Goal: Book appointment/travel/reservation

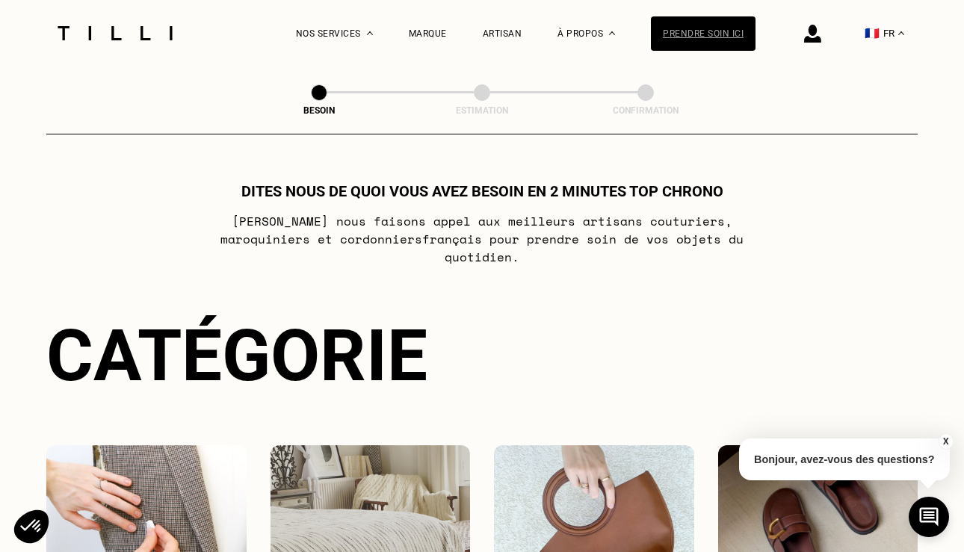
click at [732, 34] on div "Prendre soin ici" at bounding box center [703, 33] width 105 height 34
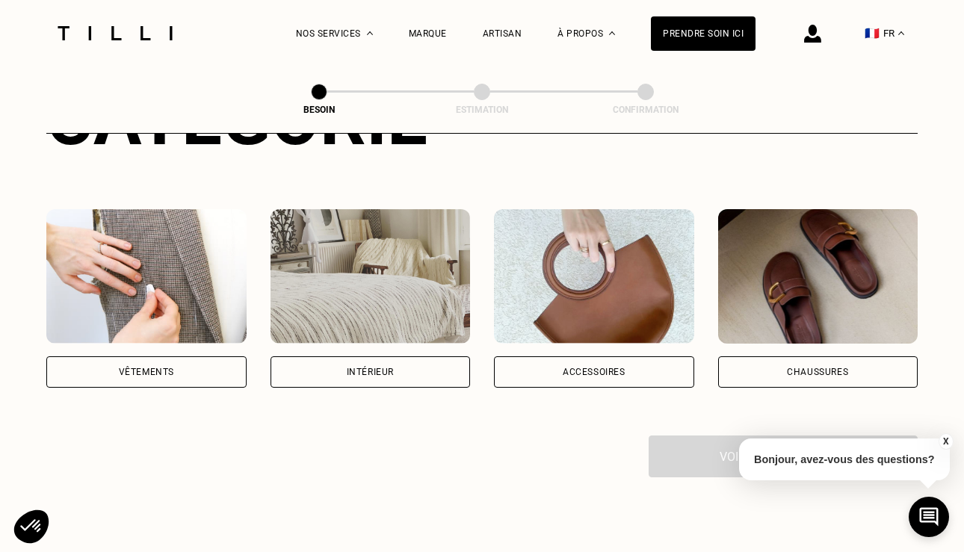
scroll to position [244, 0]
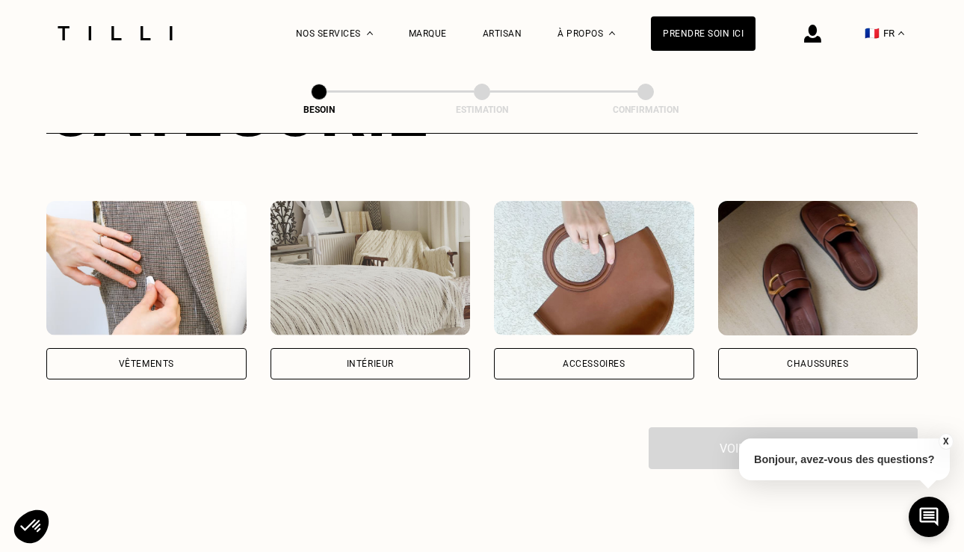
click at [233, 348] on div "Vêtements" at bounding box center [146, 363] width 200 height 31
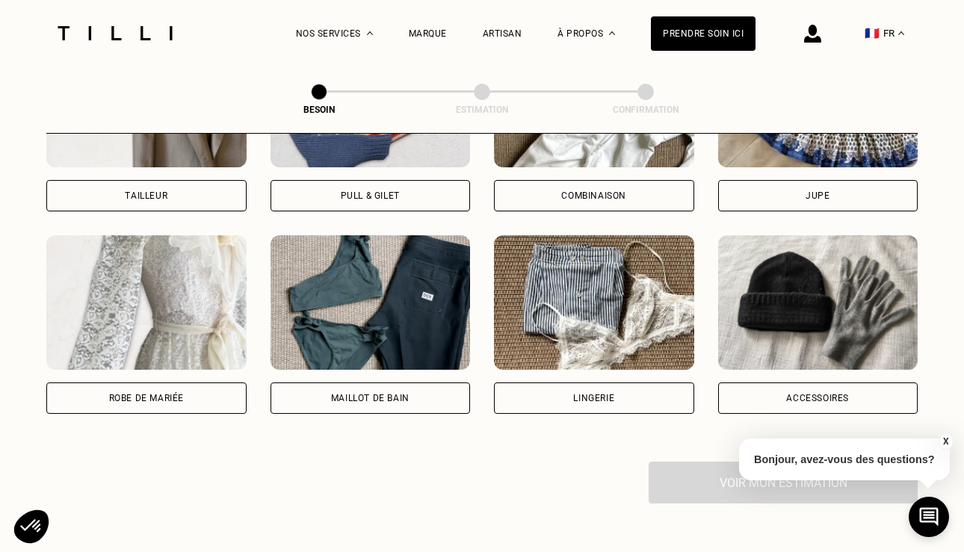
scroll to position [1025, 0]
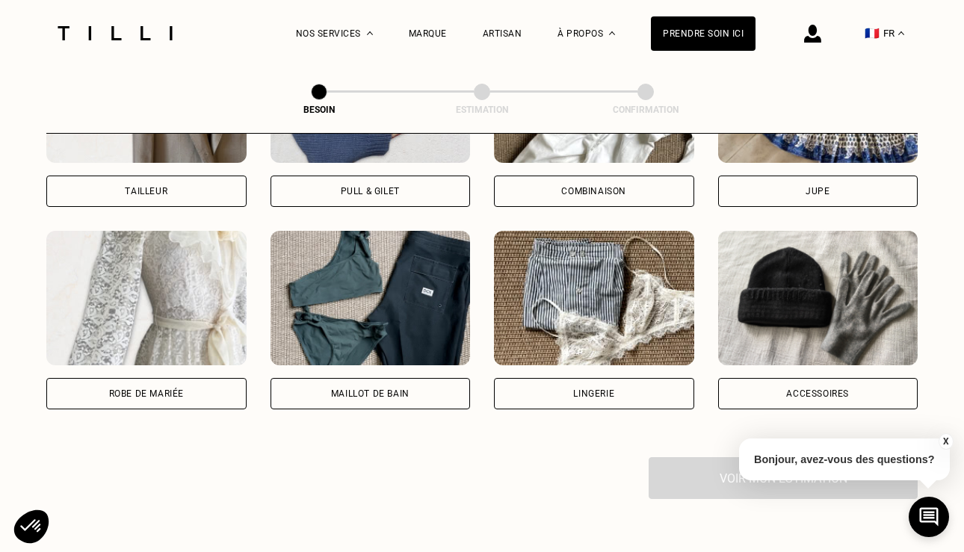
click at [139, 378] on div "Robe de mariée" at bounding box center [146, 393] width 200 height 31
select select "FR"
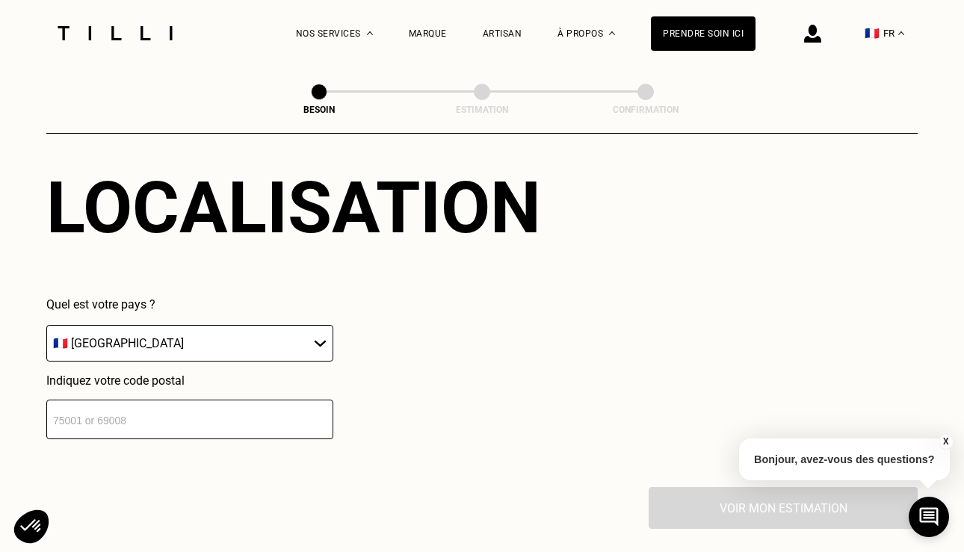
scroll to position [1386, 0]
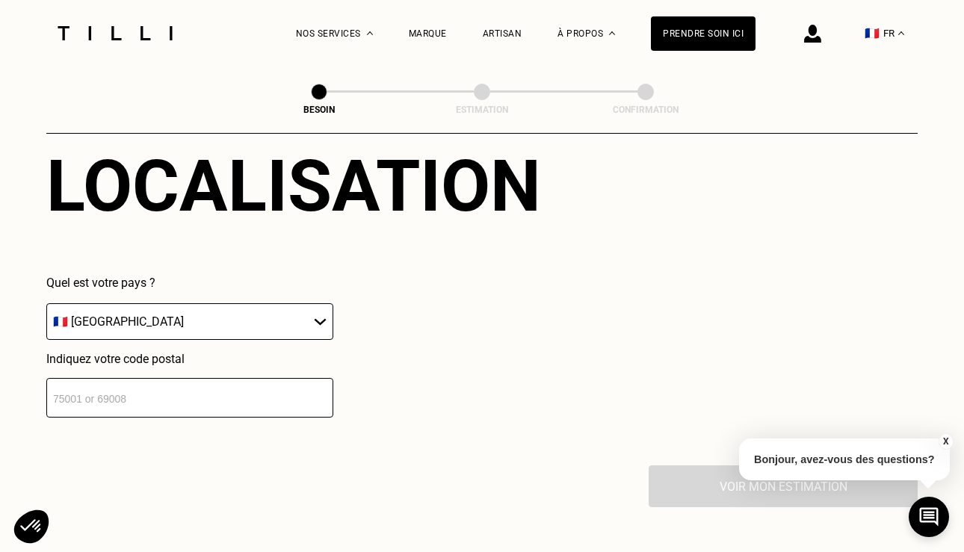
click at [240, 387] on input "number" at bounding box center [189, 398] width 287 height 40
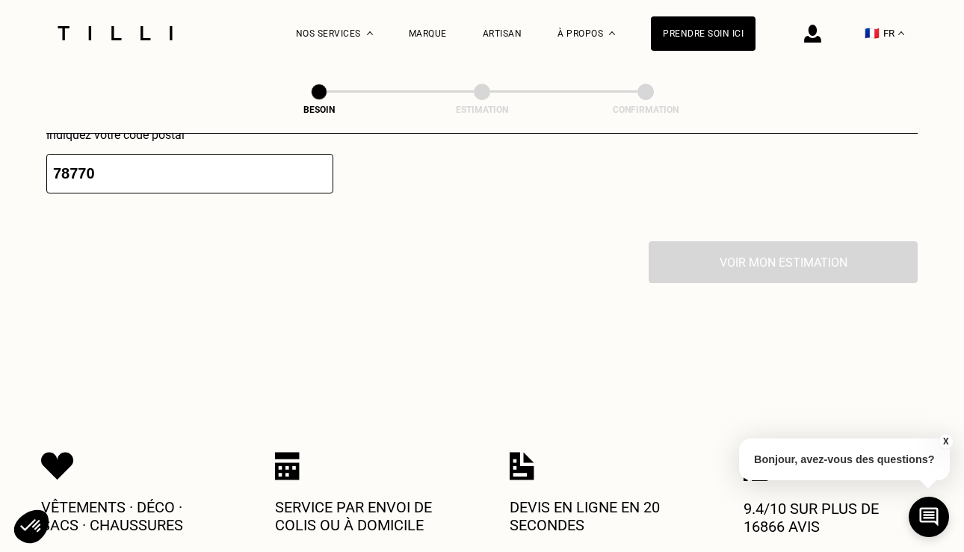
scroll to position [1604, 0]
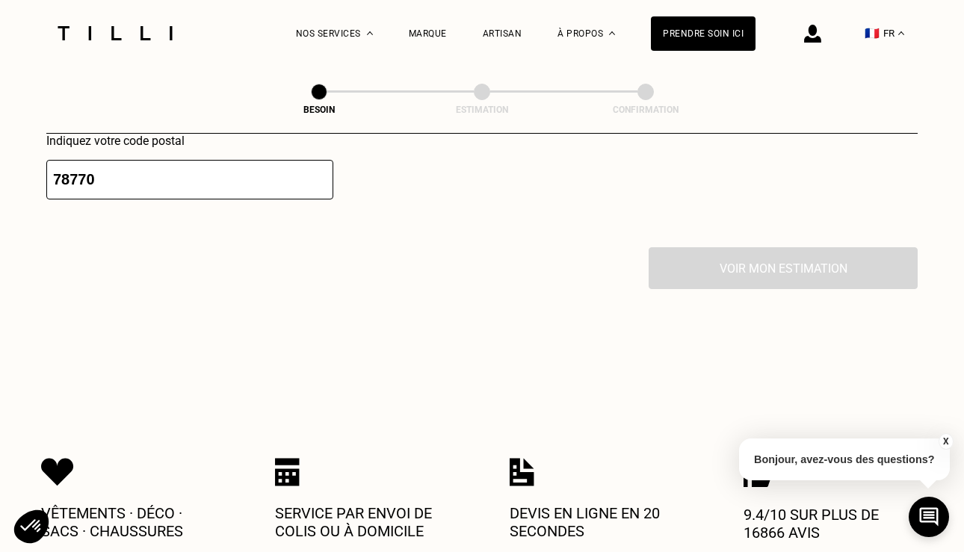
drag, startPoint x: 171, startPoint y: 166, endPoint x: -63, endPoint y: 156, distance: 234.1
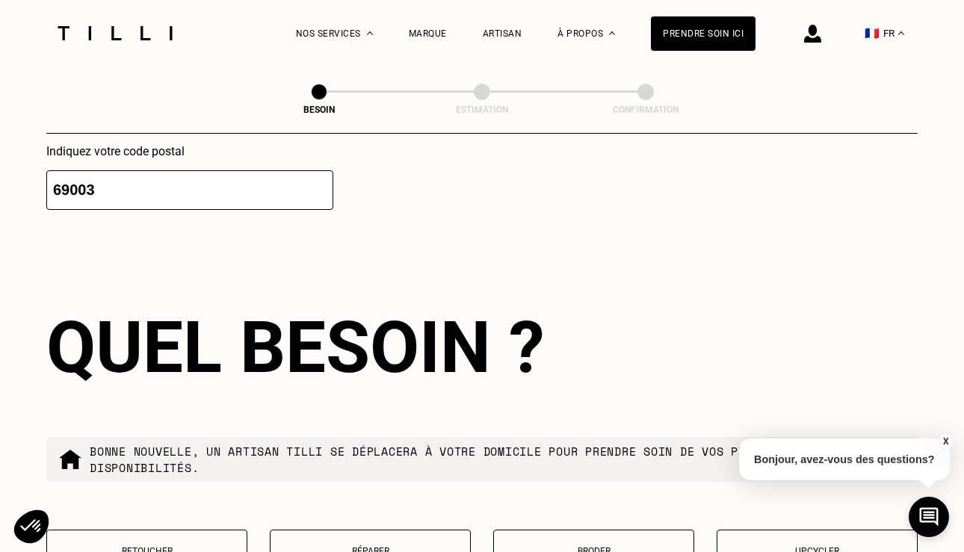
scroll to position [1571, 0]
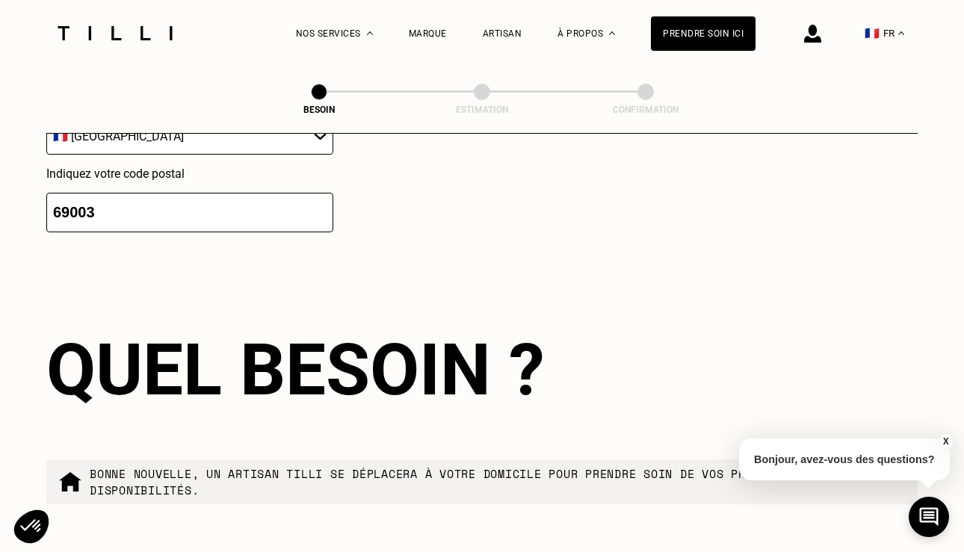
drag, startPoint x: 145, startPoint y: 193, endPoint x: -51, endPoint y: 193, distance: 195.7
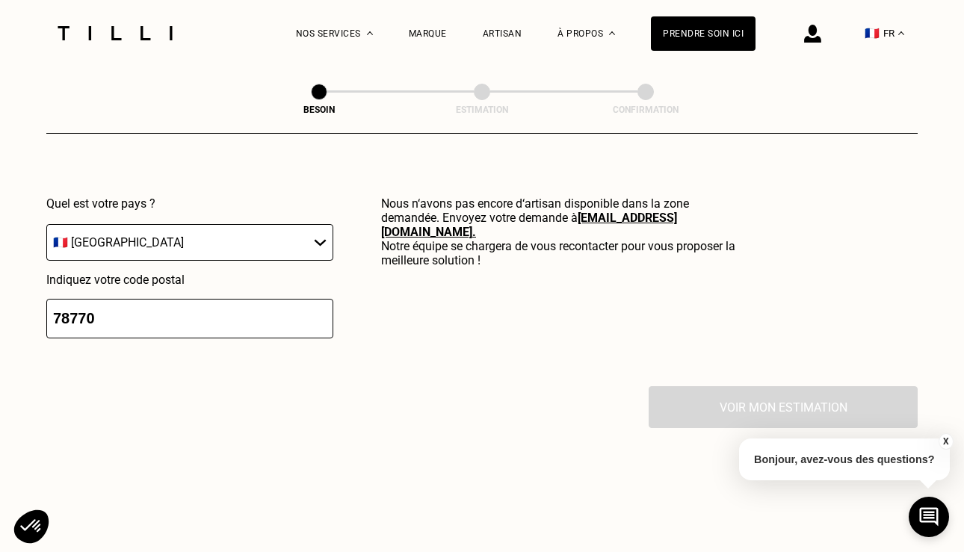
scroll to position [1438, 0]
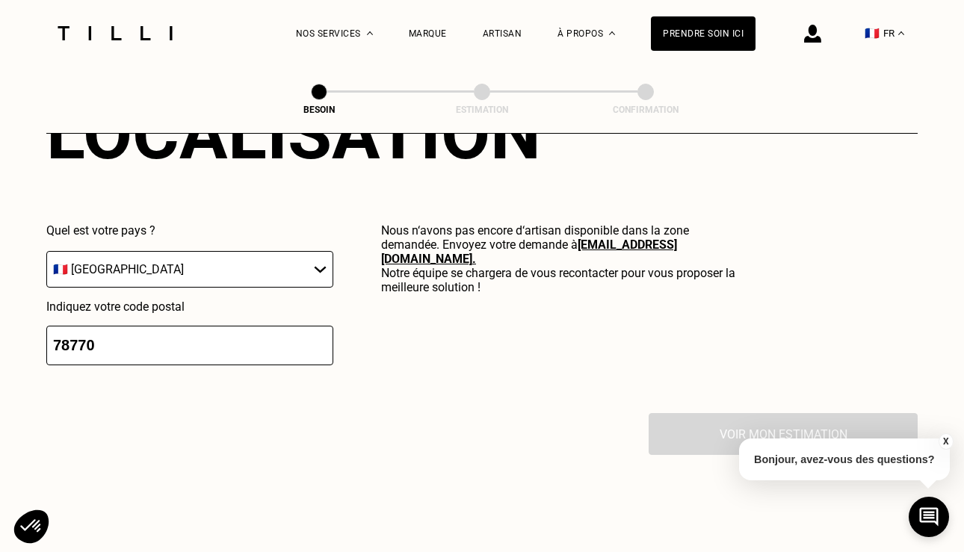
type input "78770"
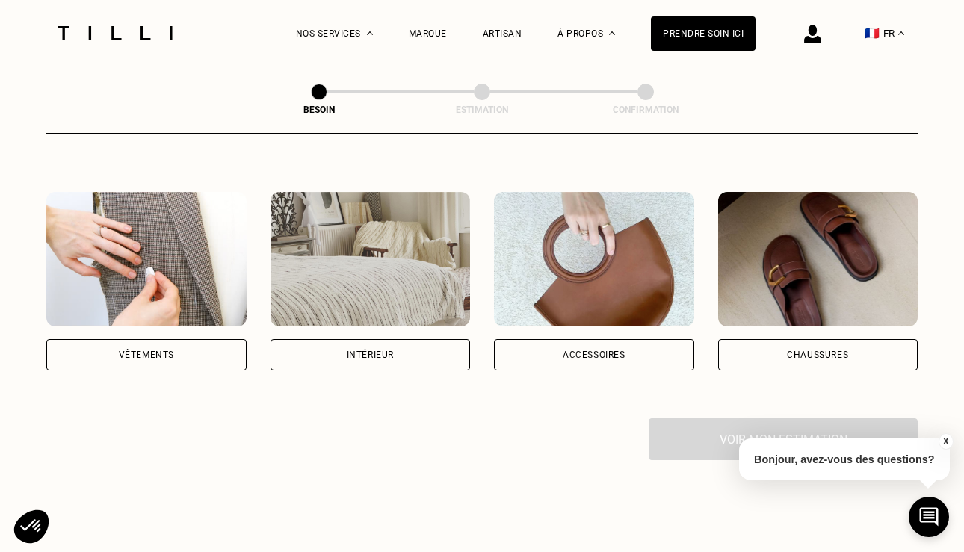
click at [584, 264] on img at bounding box center [594, 259] width 200 height 134
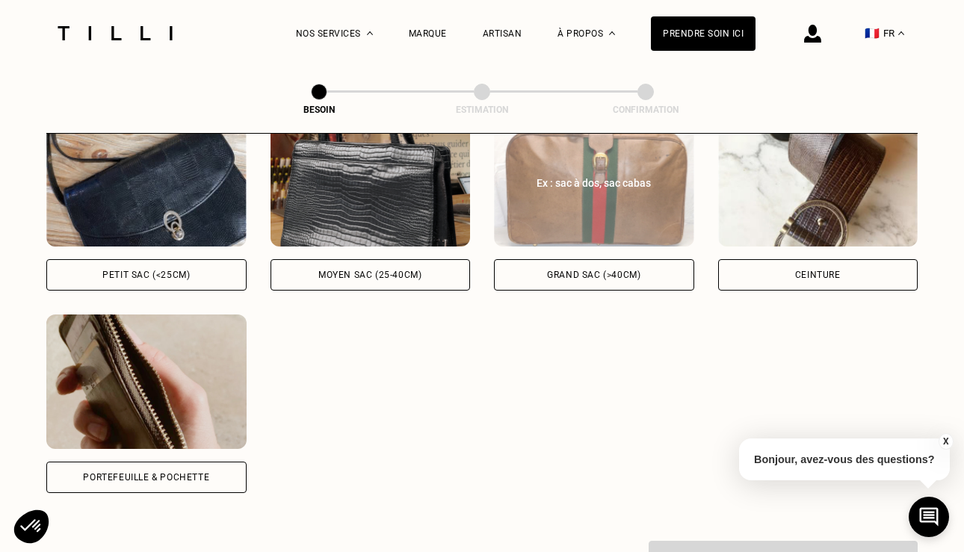
click at [580, 270] on div "Grand sac (>40cm)" at bounding box center [593, 274] width 93 height 9
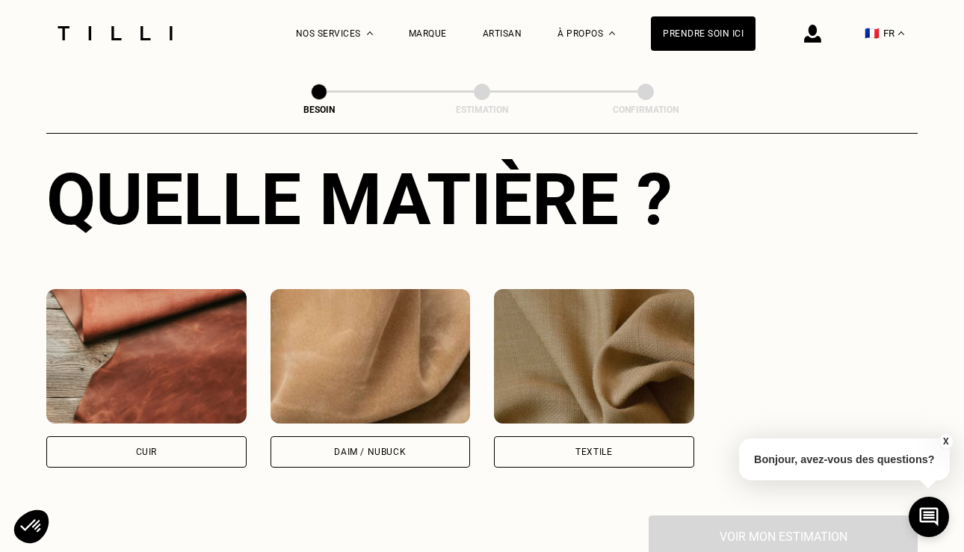
click at [572, 332] on img at bounding box center [594, 356] width 200 height 134
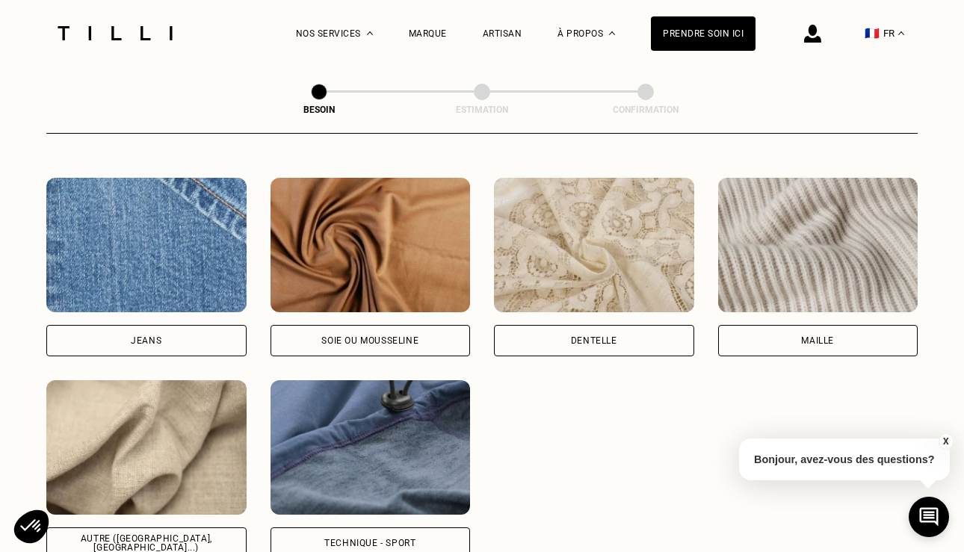
scroll to position [1719, 0]
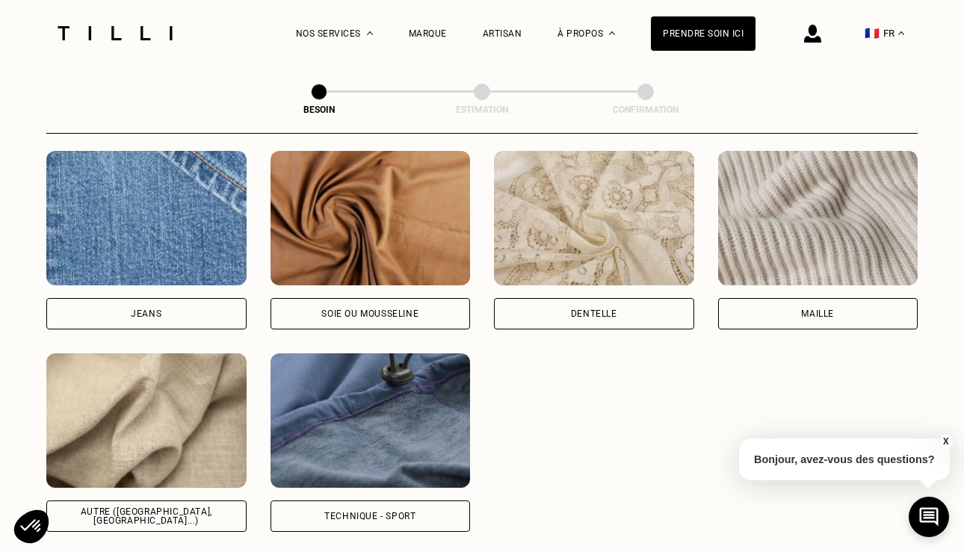
click at [172, 235] on img at bounding box center [146, 218] width 200 height 134
select select "FR"
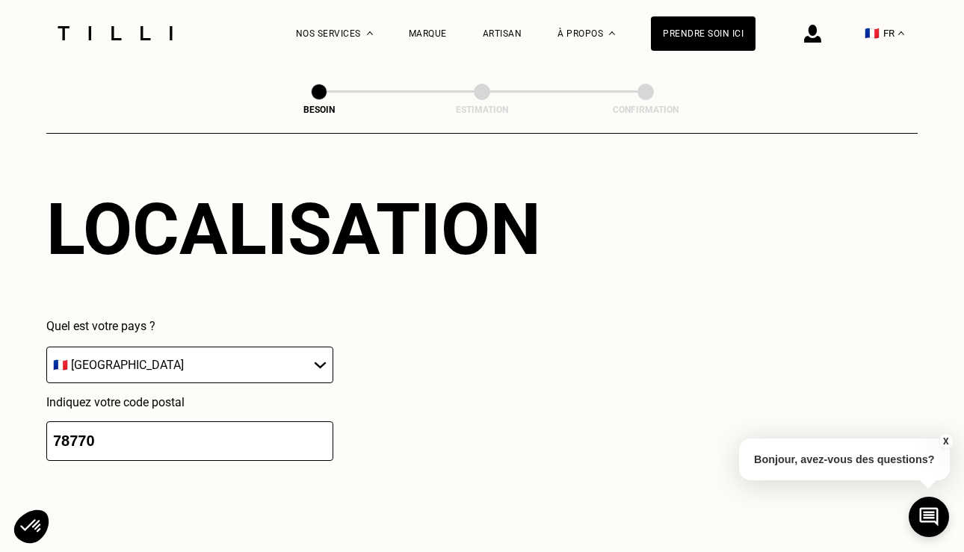
scroll to position [2229, 0]
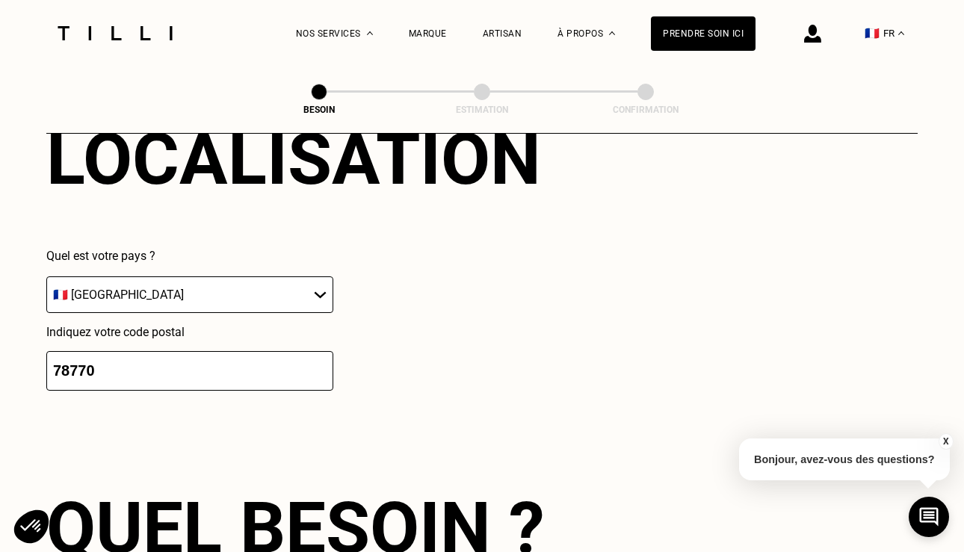
drag, startPoint x: 170, startPoint y: 361, endPoint x: -56, endPoint y: 351, distance: 225.8
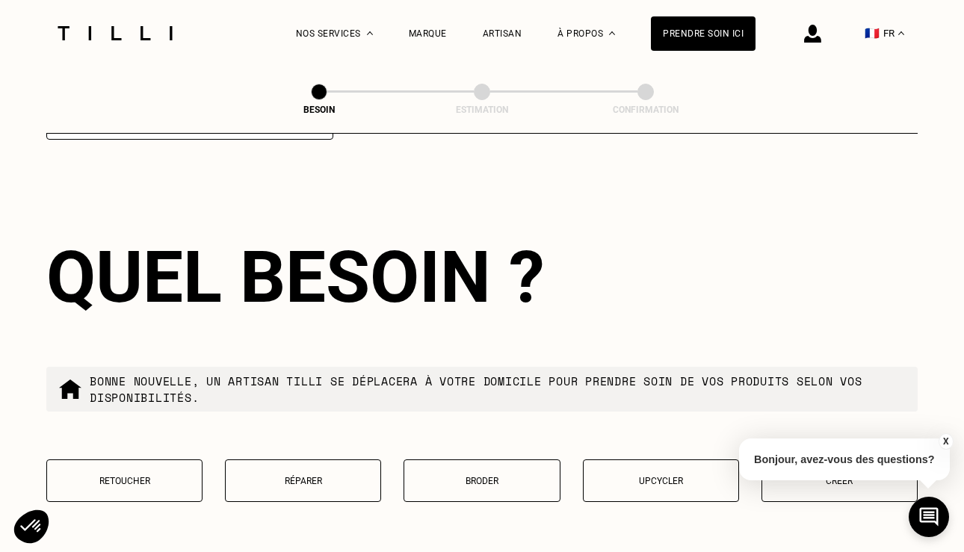
scroll to position [2482, 0]
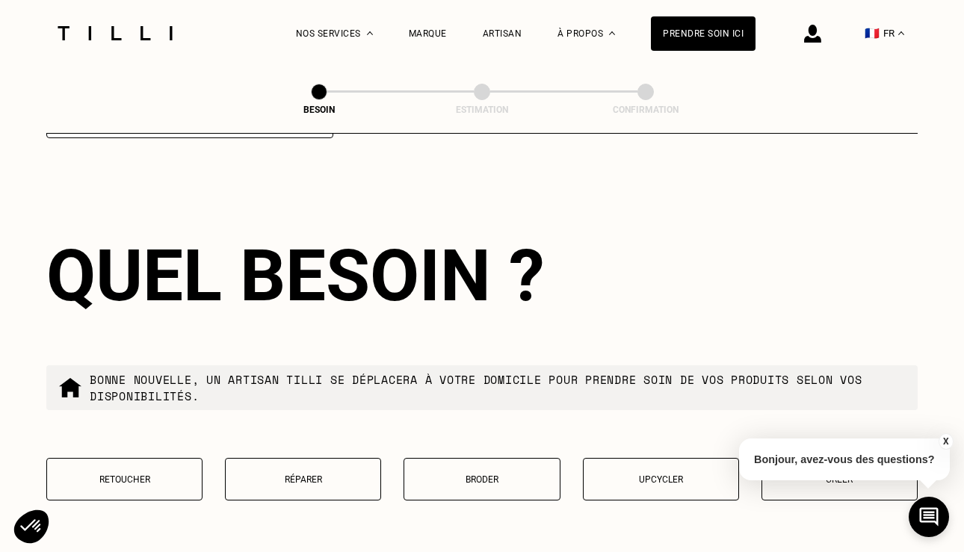
type input "75009"
click at [282, 468] on button "Réparer" at bounding box center [303, 479] width 156 height 43
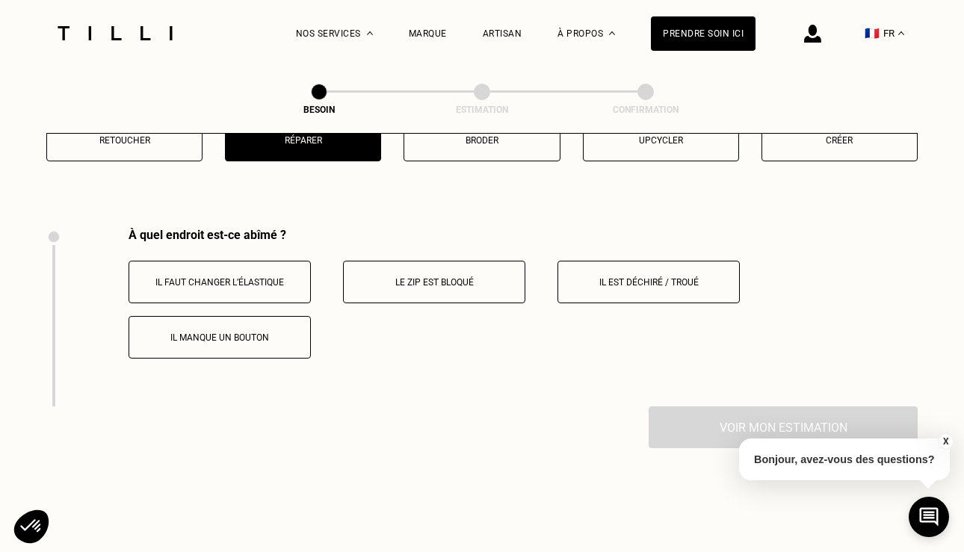
scroll to position [2818, 0]
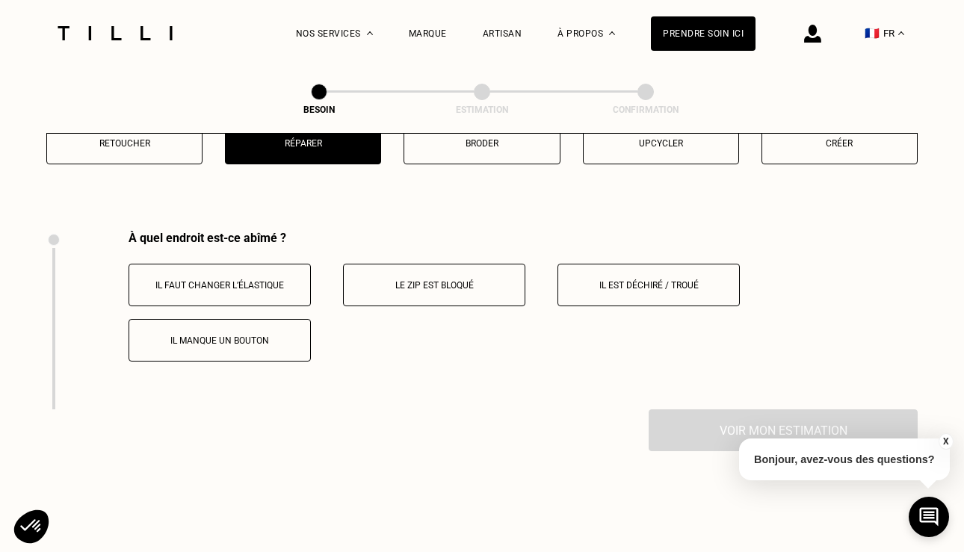
click at [422, 279] on button "Le zip est bloqué" at bounding box center [434, 285] width 182 height 43
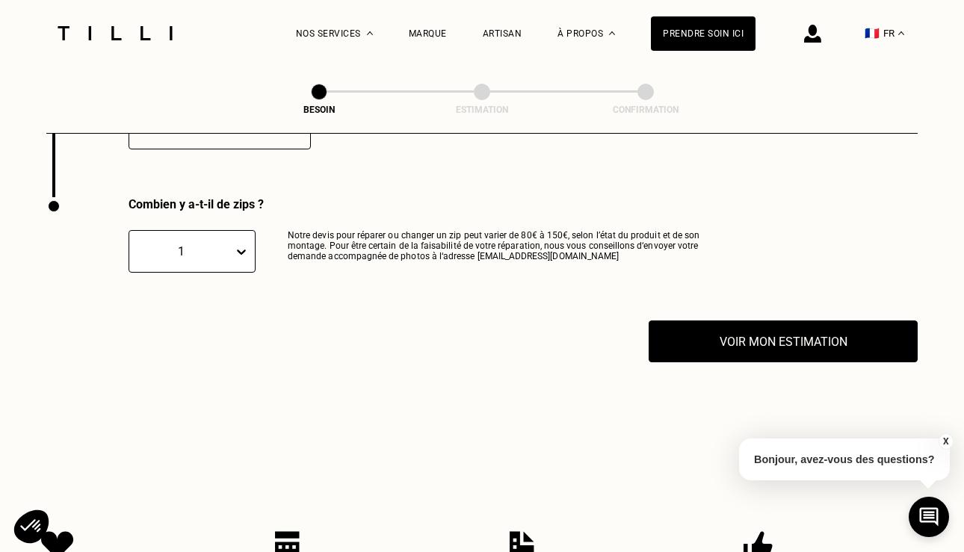
scroll to position [3043, 0]
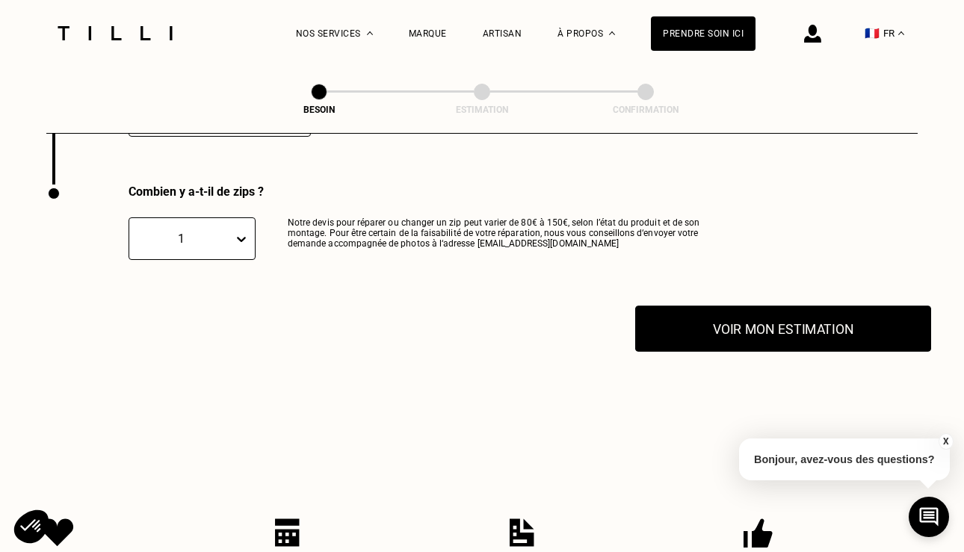
click at [737, 306] on button "Voir mon estimation" at bounding box center [783, 329] width 296 height 46
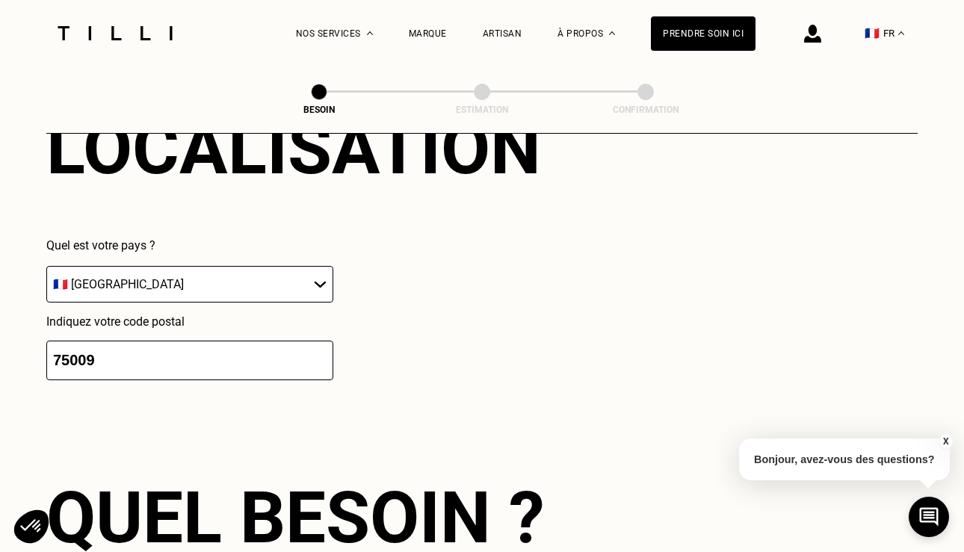
scroll to position [2299, 0]
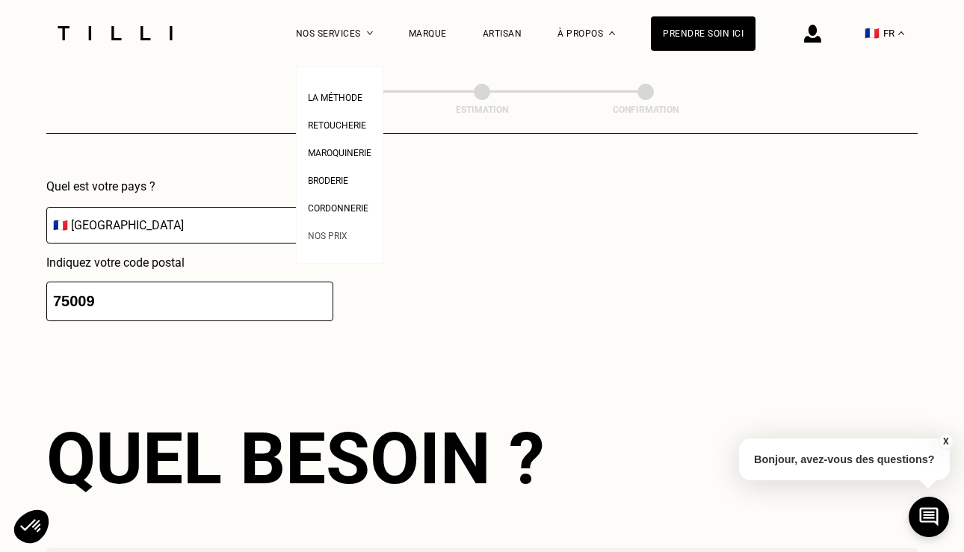
click at [324, 235] on span "Nos prix" at bounding box center [328, 236] width 40 height 10
select select "FR"
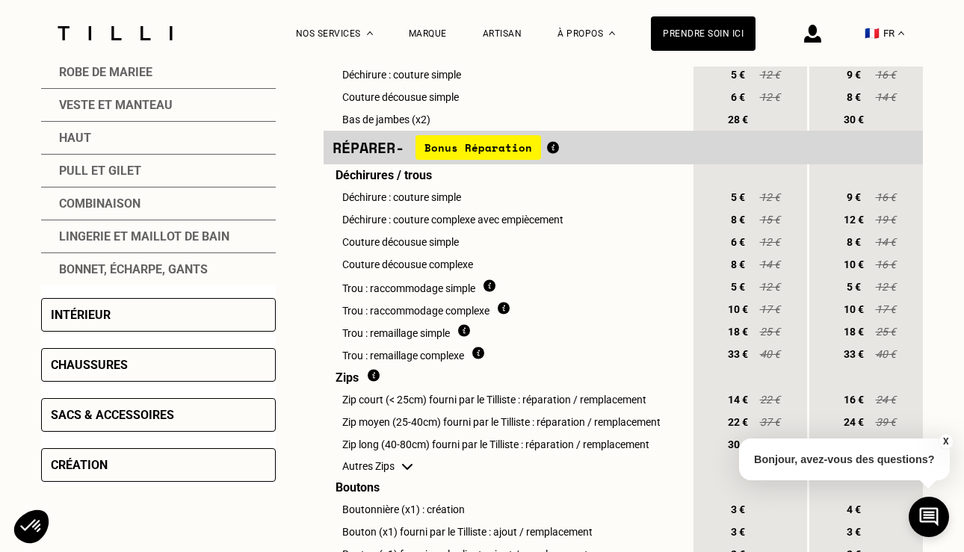
scroll to position [488, 0]
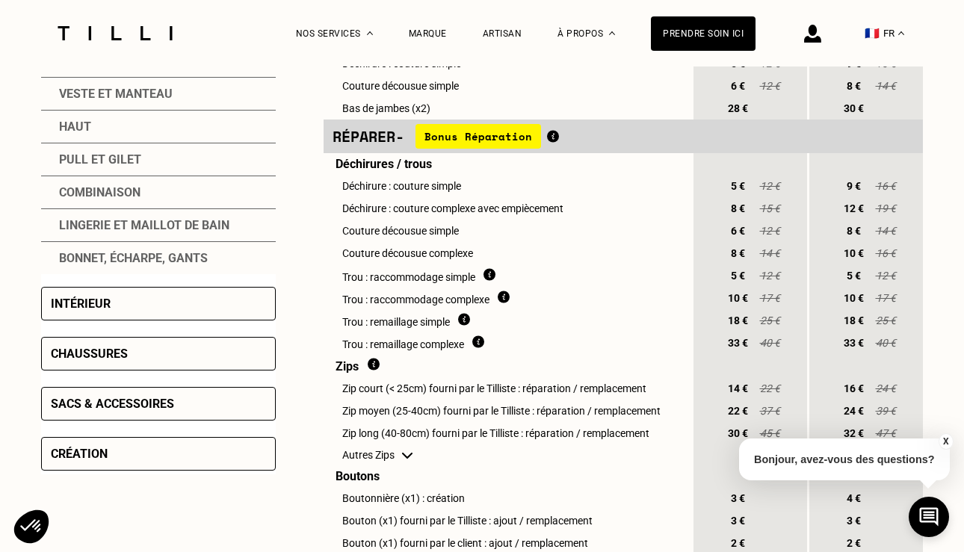
click at [158, 398] on div "Sacs & accessoires" at bounding box center [112, 404] width 123 height 14
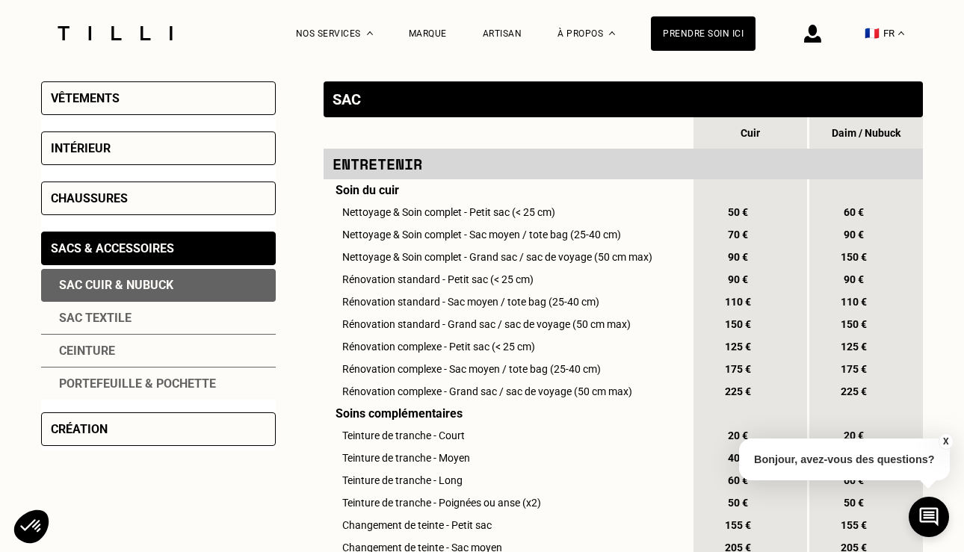
scroll to position [316, 0]
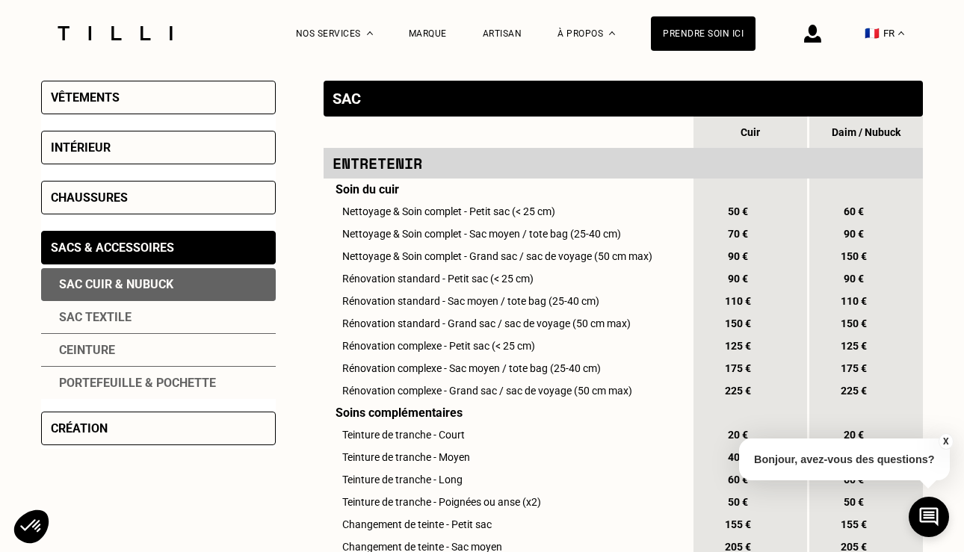
click at [82, 321] on div "Sac textile" at bounding box center [158, 317] width 235 height 33
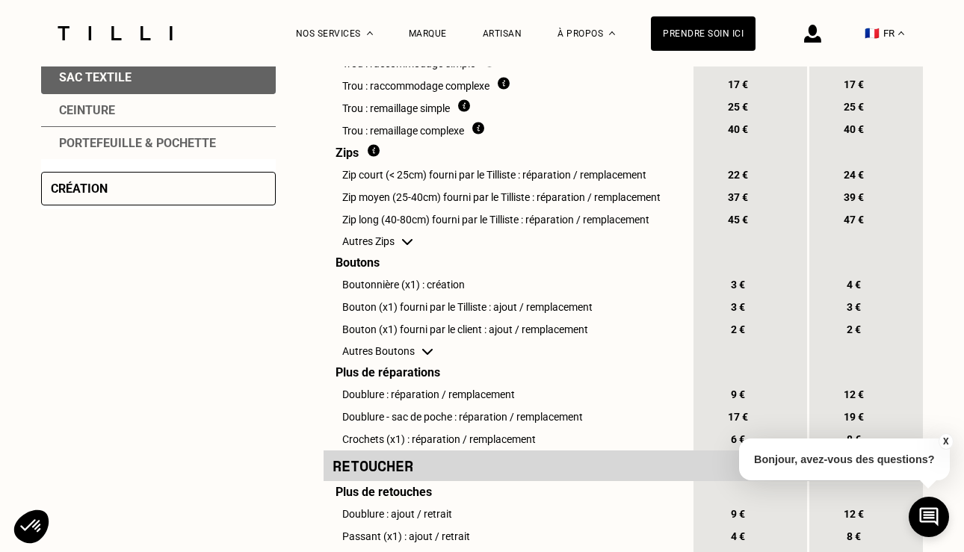
scroll to position [560, 0]
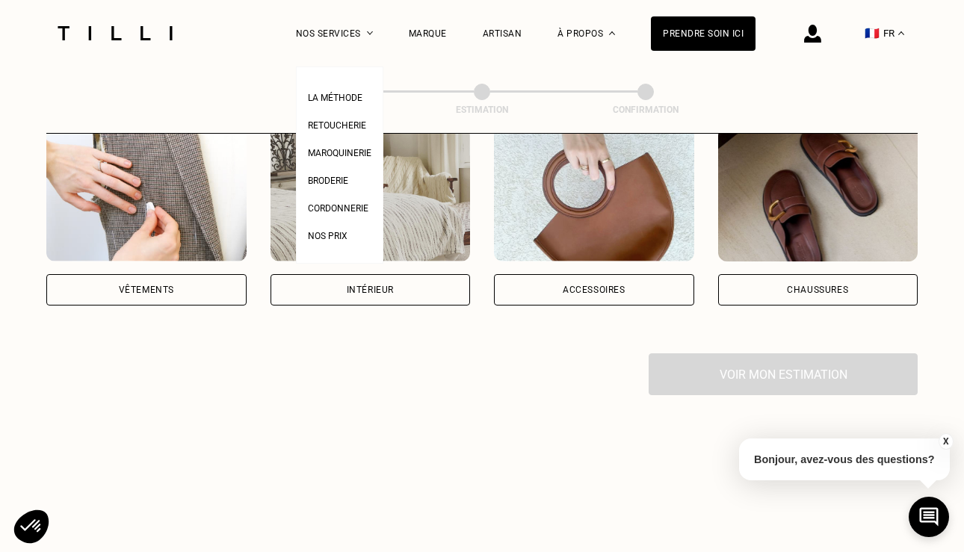
scroll to position [372, 0]
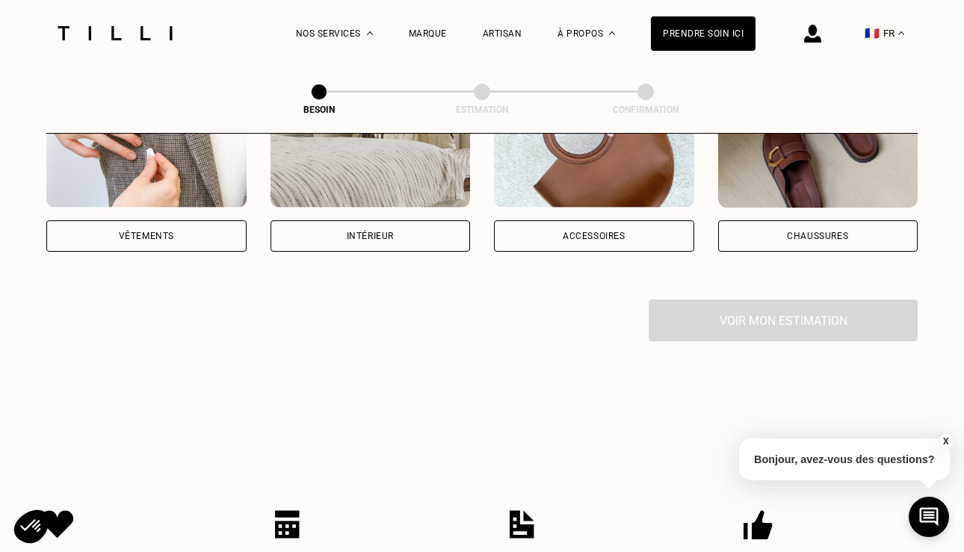
click at [123, 225] on div "Vêtements" at bounding box center [146, 235] width 200 height 31
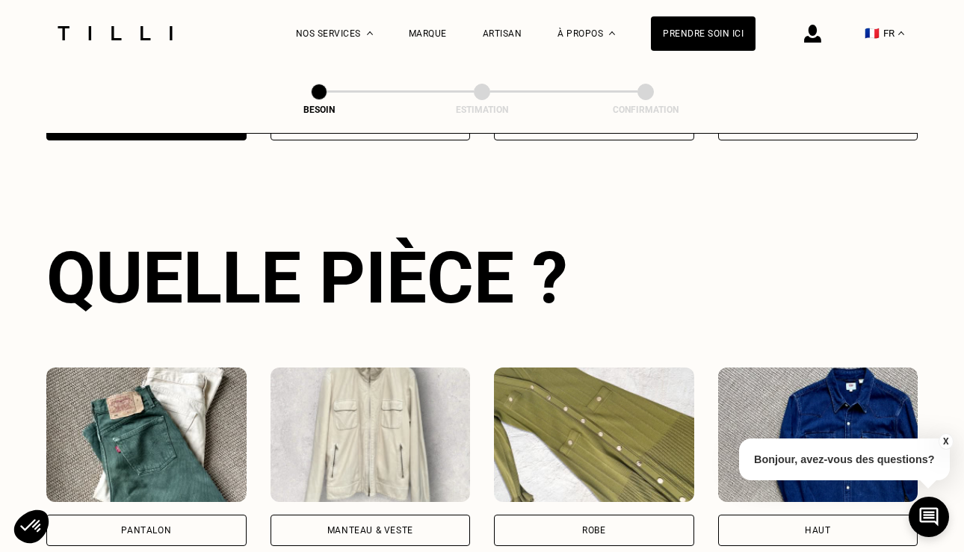
scroll to position [486, 0]
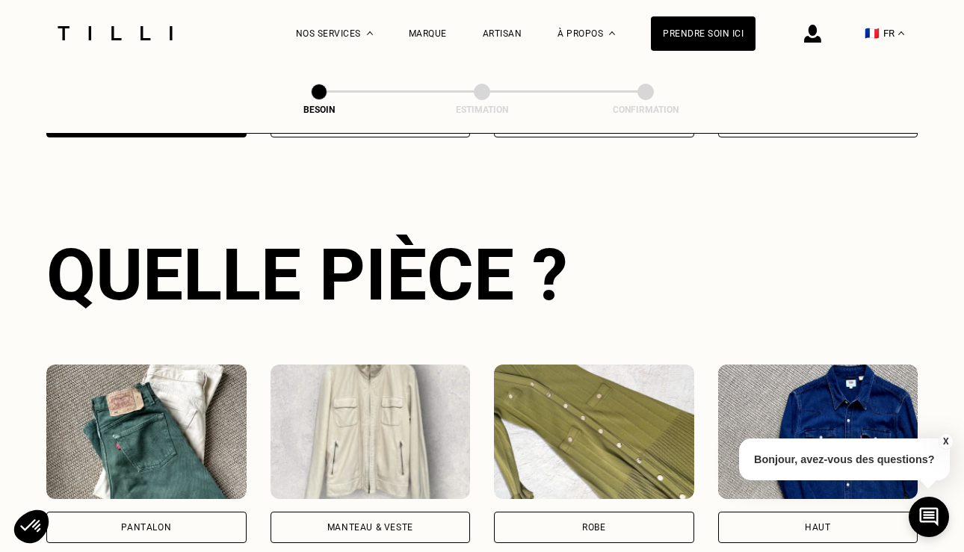
click at [173, 444] on img at bounding box center [146, 432] width 200 height 134
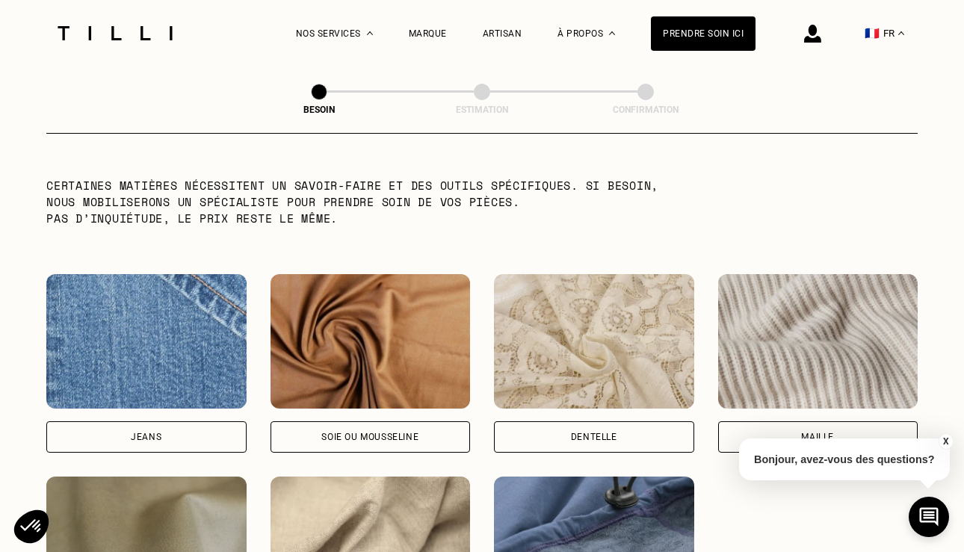
click at [179, 343] on img at bounding box center [146, 341] width 200 height 134
select select "FR"
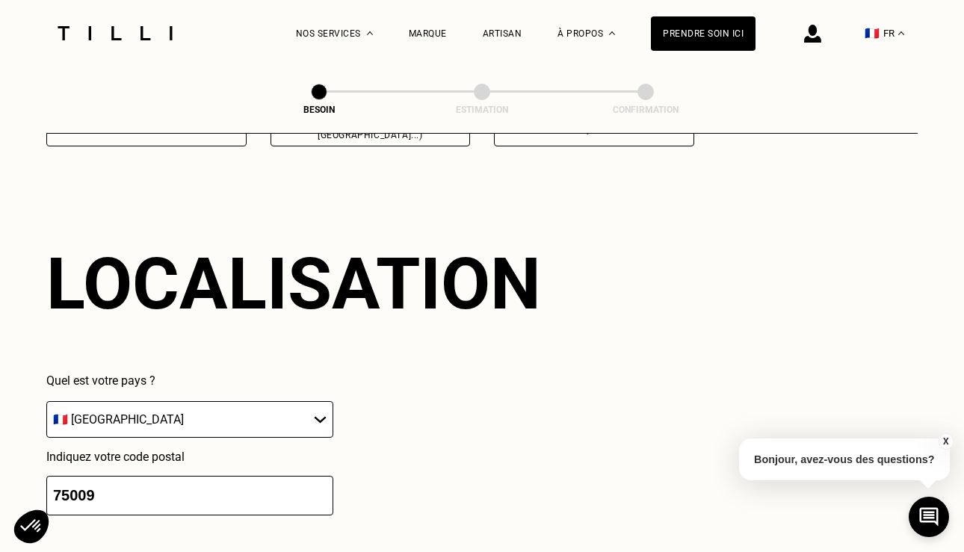
scroll to position [2004, 0]
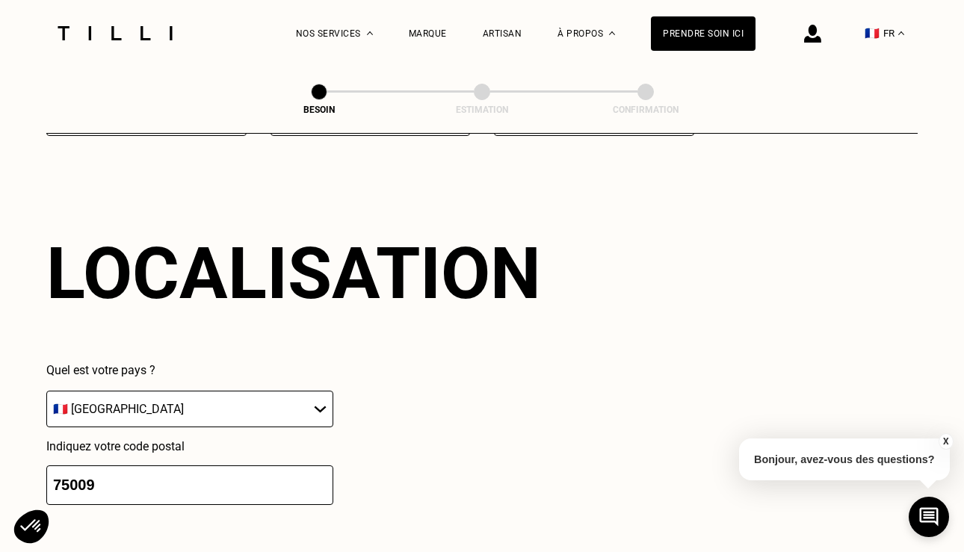
drag, startPoint x: 140, startPoint y: 473, endPoint x: -37, endPoint y: 456, distance: 177.1
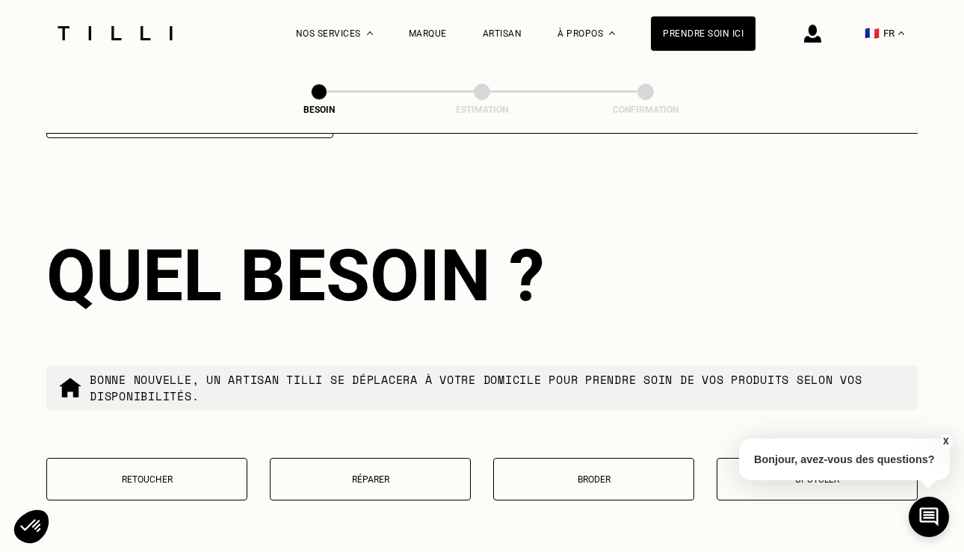
scroll to position [2373, 0]
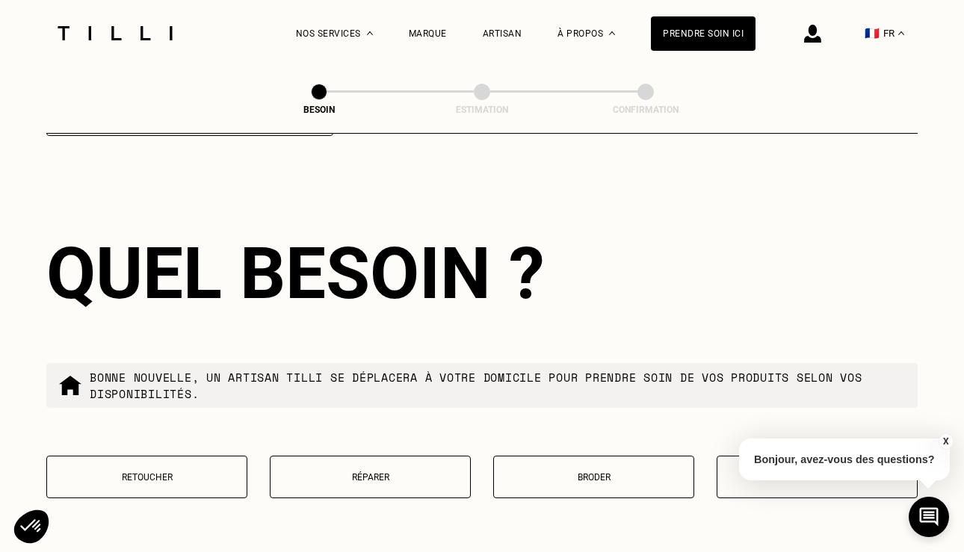
type input "37510"
